Goal: Task Accomplishment & Management: Manage account settings

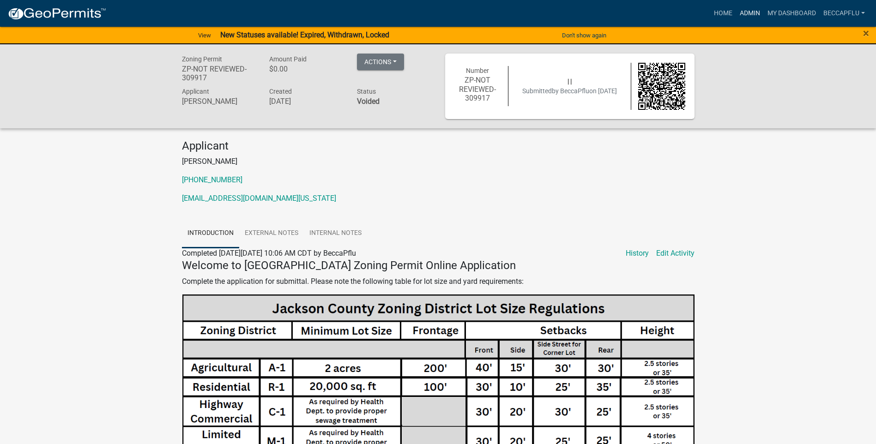
click at [755, 12] on link "Admin" at bounding box center [750, 14] width 28 height 18
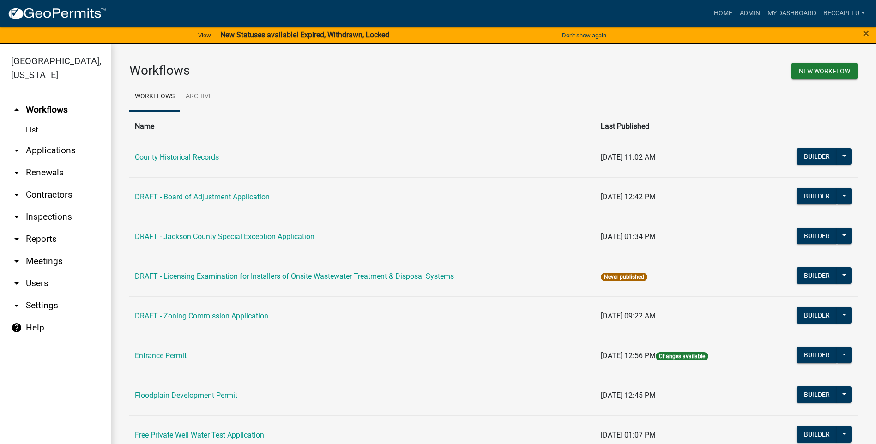
click at [42, 139] on link "arrow_drop_down Applications" at bounding box center [55, 150] width 111 height 22
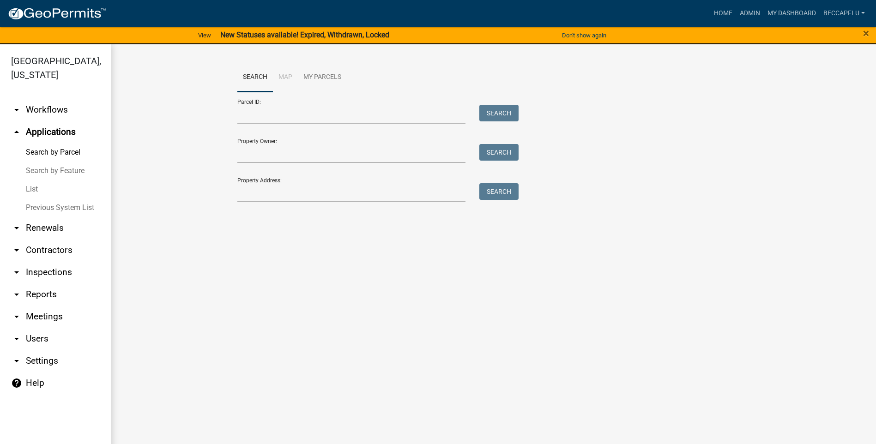
click at [36, 180] on link "List" at bounding box center [55, 189] width 111 height 18
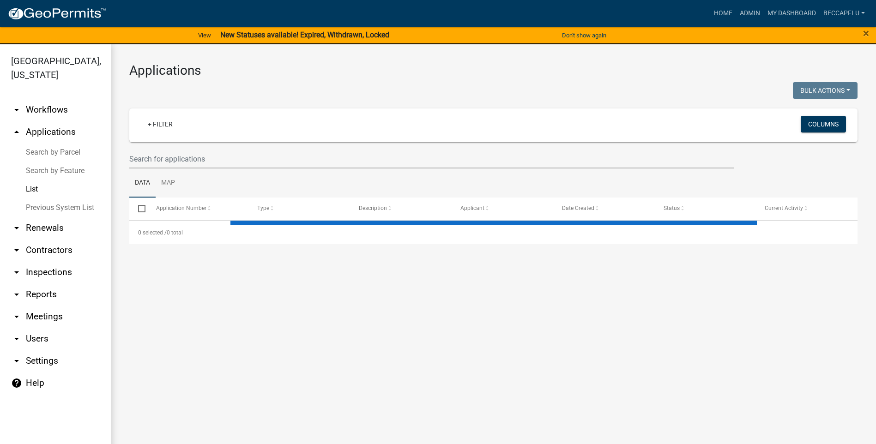
select select "3: 100"
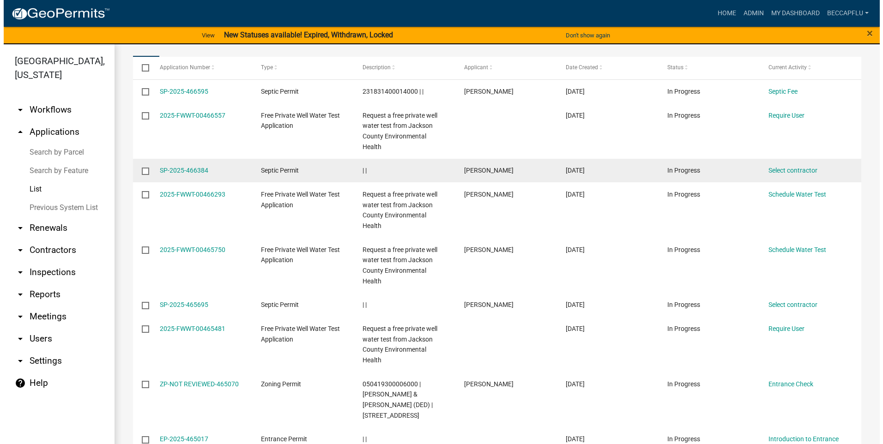
scroll to position [139, 0]
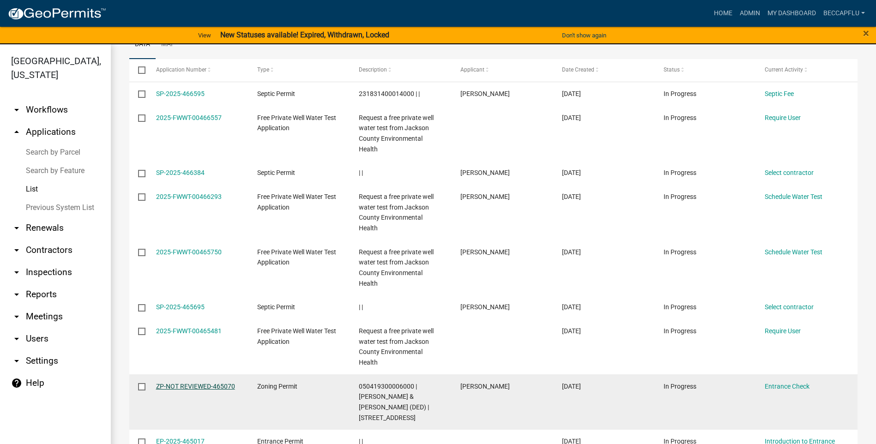
click at [187, 383] on link "ZP-NOT REVIEWED-465070" at bounding box center [195, 386] width 79 height 7
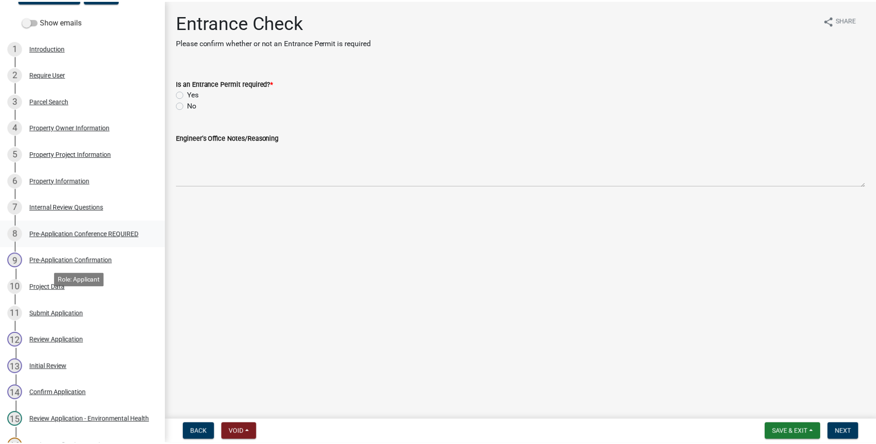
scroll to position [92, 0]
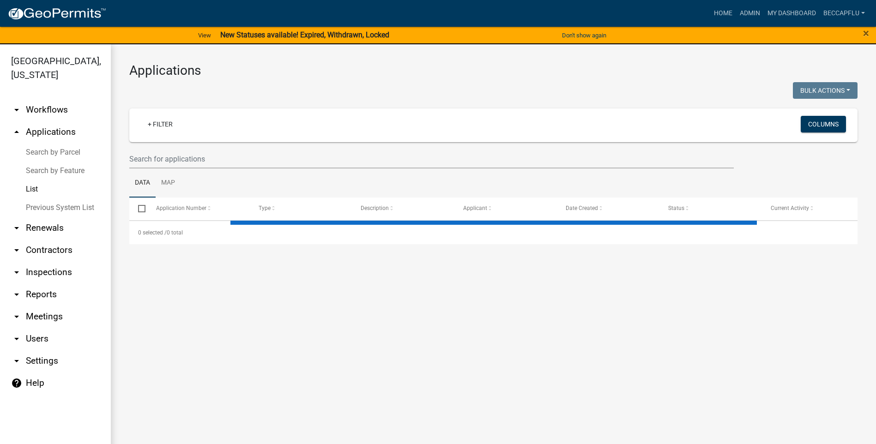
select select "3: 100"
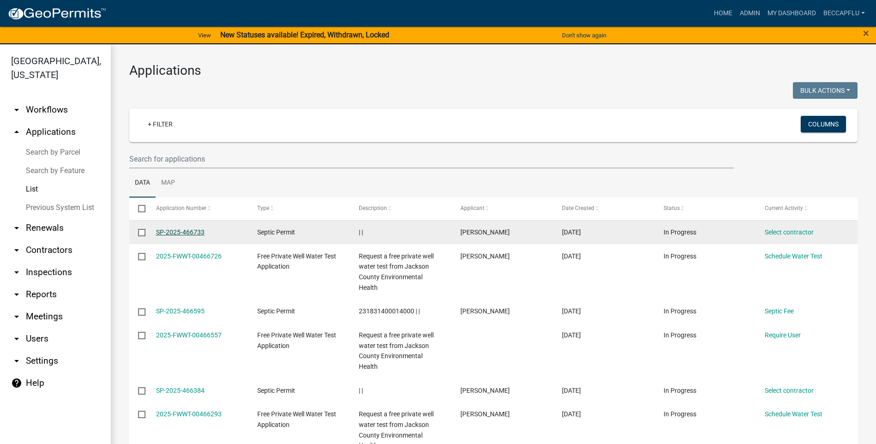
click at [176, 230] on link "SP-2025-466733" at bounding box center [180, 232] width 48 height 7
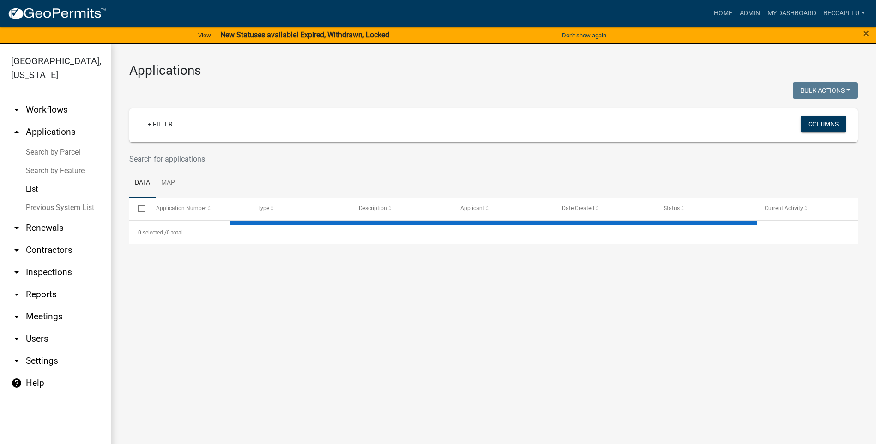
select select "3: 100"
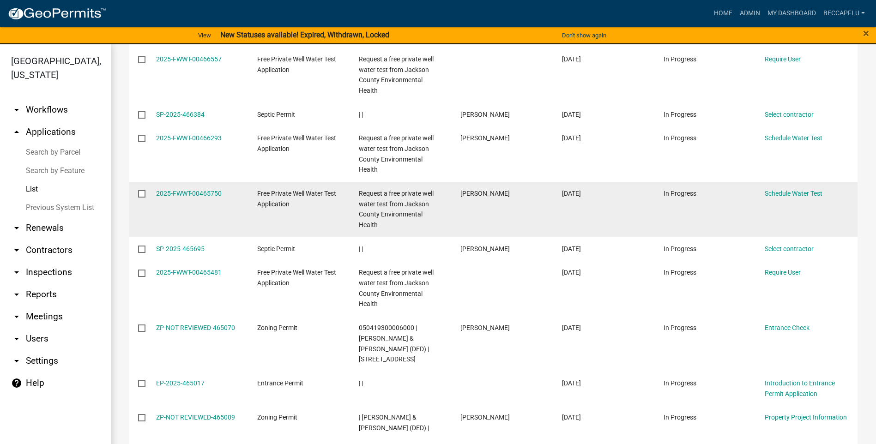
scroll to position [323, 0]
